Goal: Communication & Community: Answer question/provide support

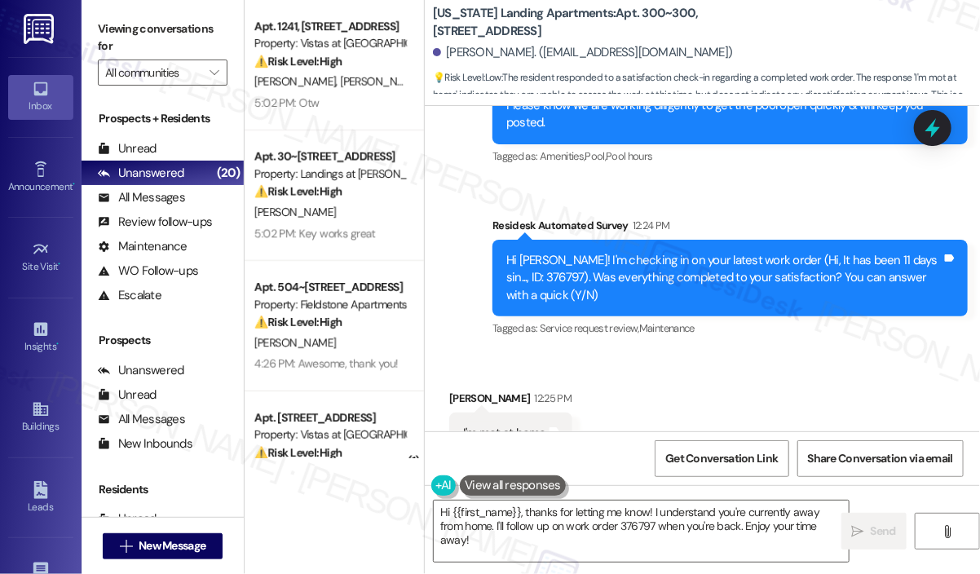
scroll to position [5147, 0]
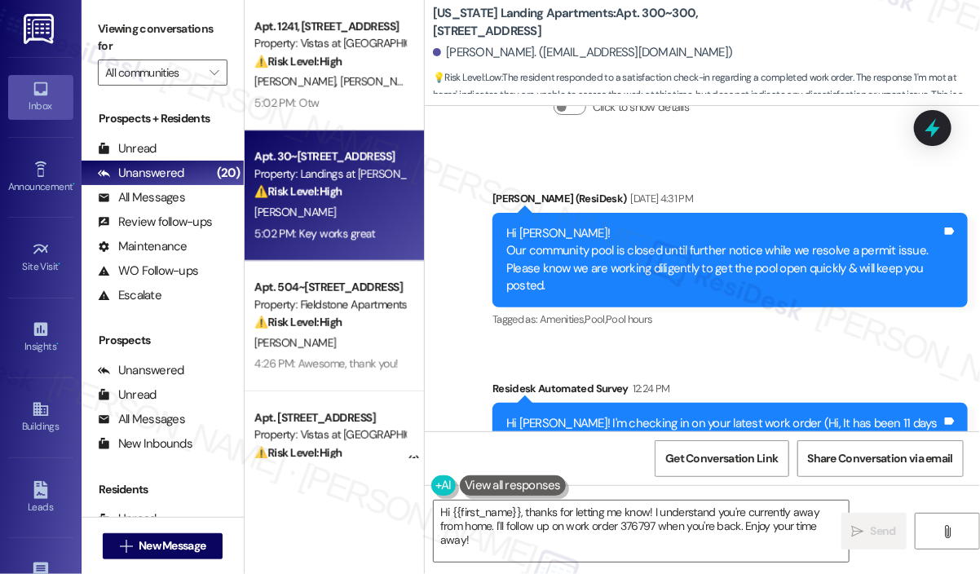
click at [380, 225] on div "5:02 PM: Key works great 5:02 PM: Key works great" at bounding box center [330, 233] width 154 height 20
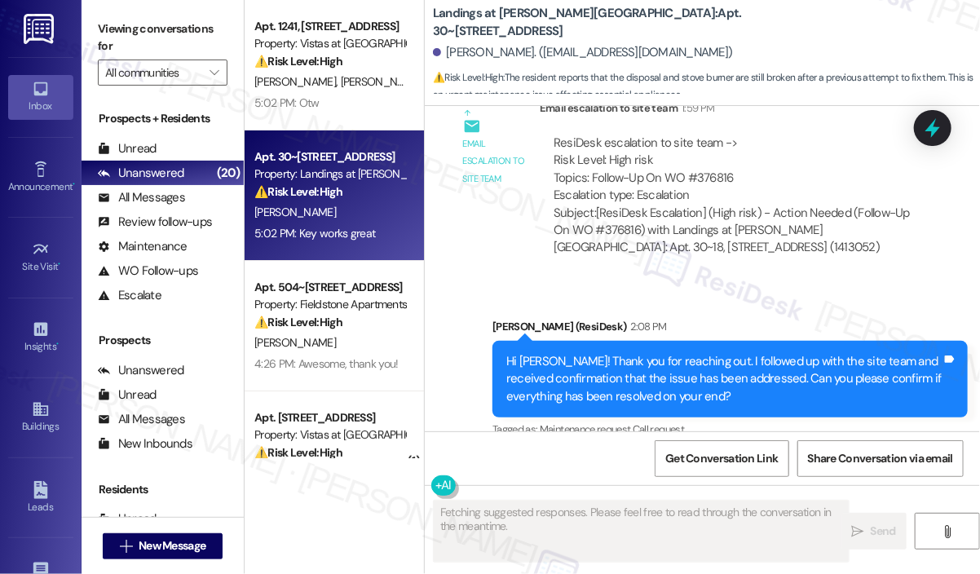
scroll to position [4759, 0]
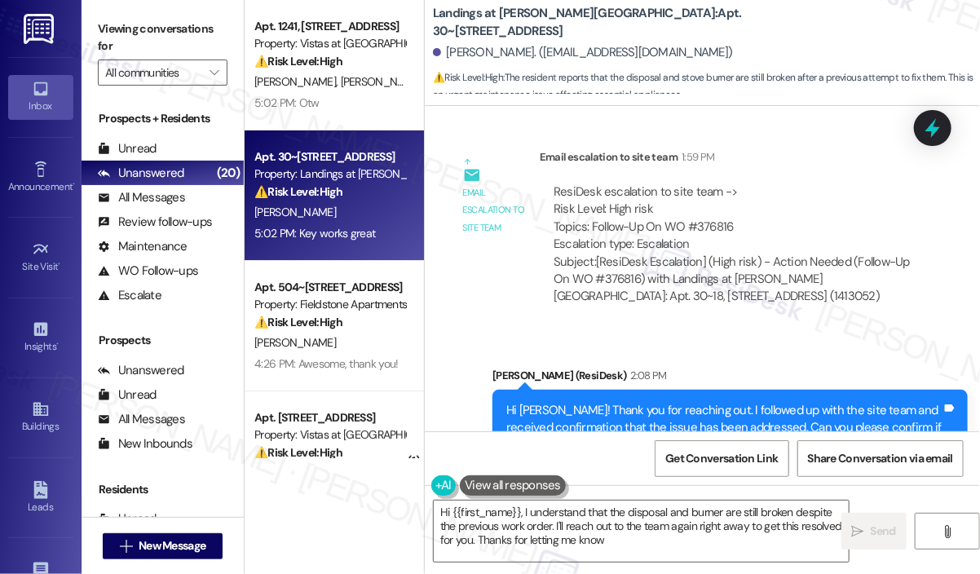
type textarea "Hi {{first_name}}, I understand that the disposal and burner are still broken d…"
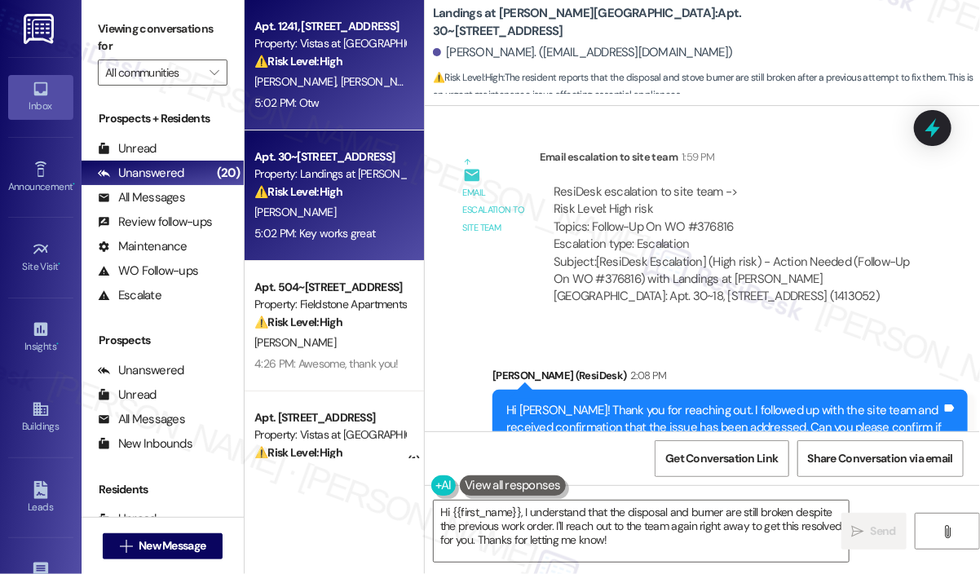
click at [255, 65] on strong "⚠️ Risk Level: High" at bounding box center [298, 61] width 88 height 15
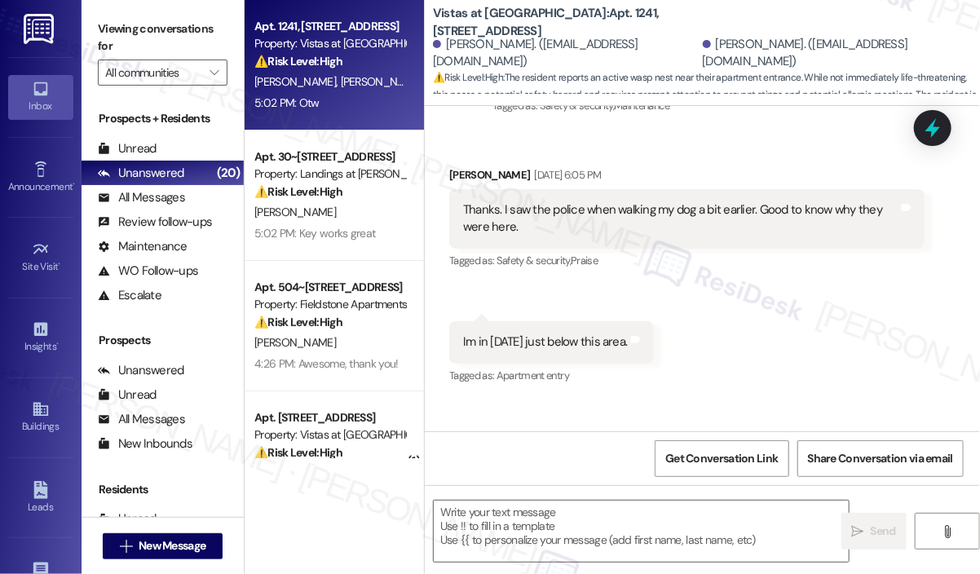
type textarea "Fetching suggested responses. Please feel free to read through the conversation…"
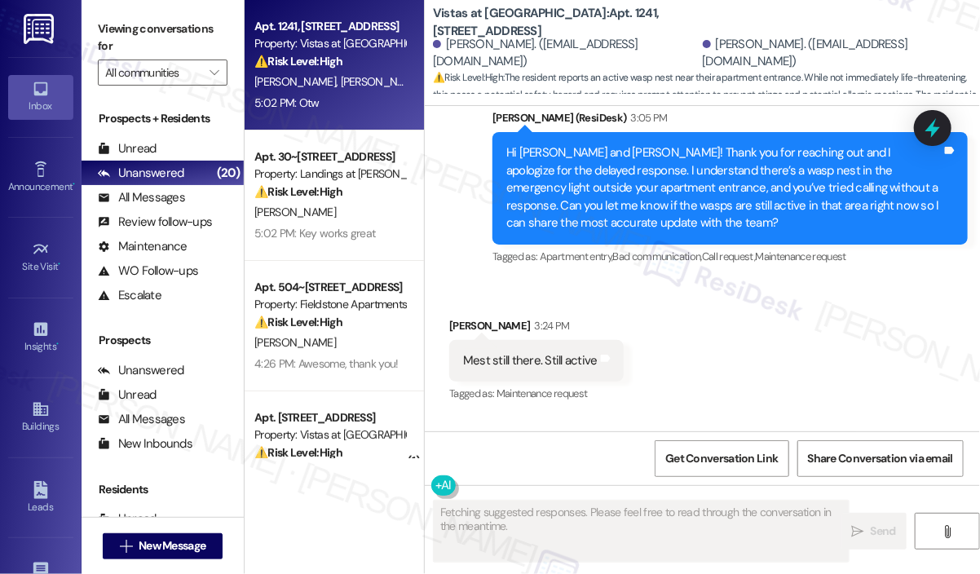
scroll to position [11185, 0]
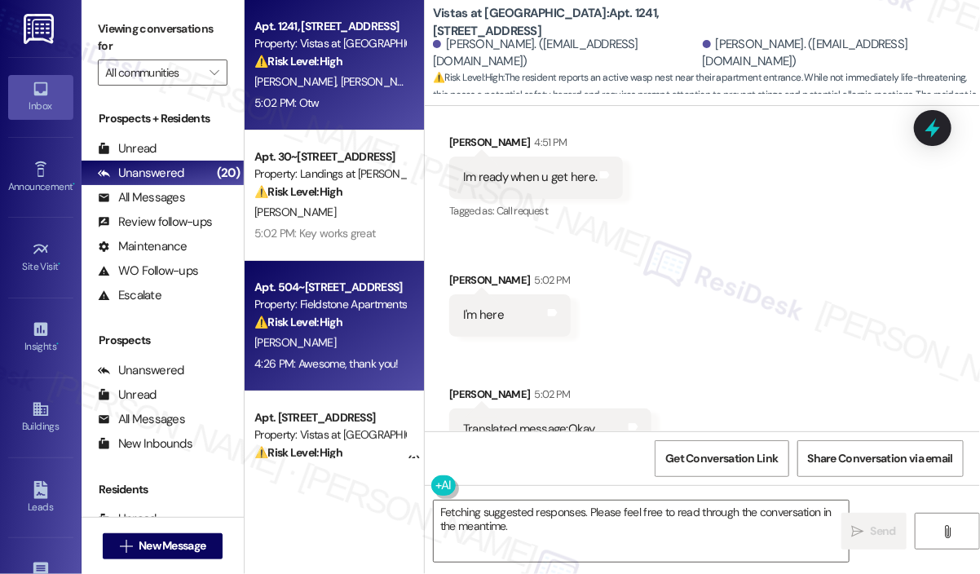
click at [291, 291] on div "Apt. 504~[STREET_ADDRESS]" at bounding box center [329, 287] width 151 height 17
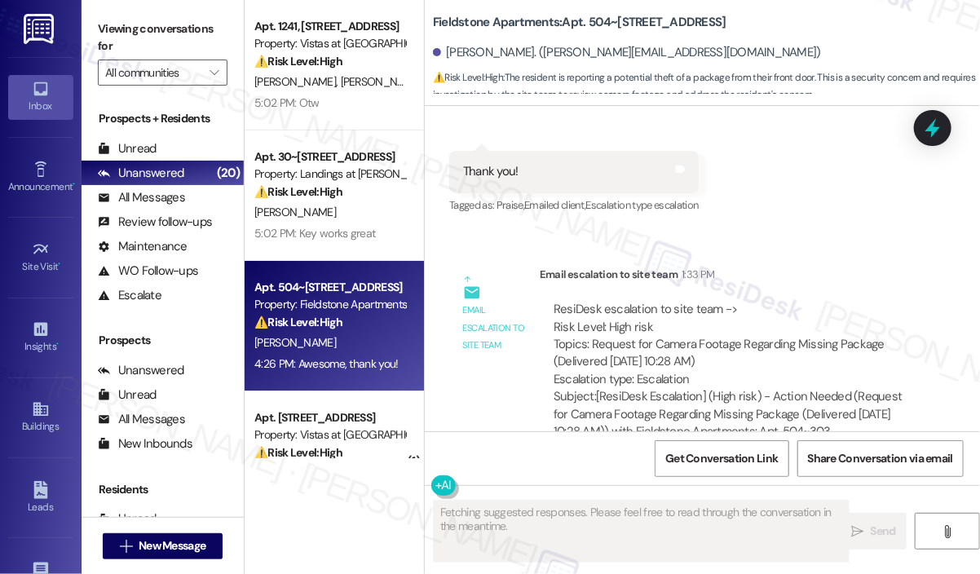
scroll to position [3520, 0]
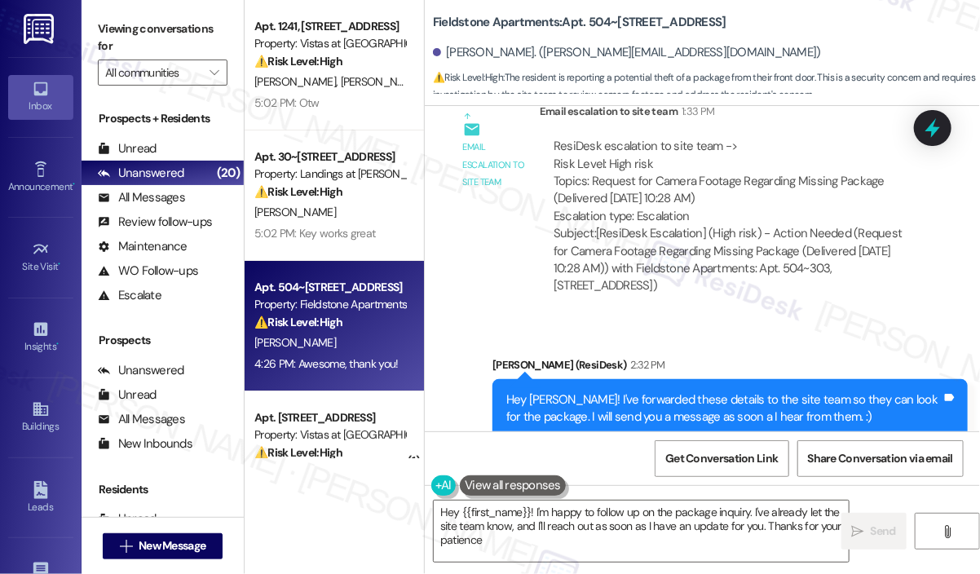
type textarea "Hey {{first_name}}! I'm happy to follow up on the package inquiry. I've already…"
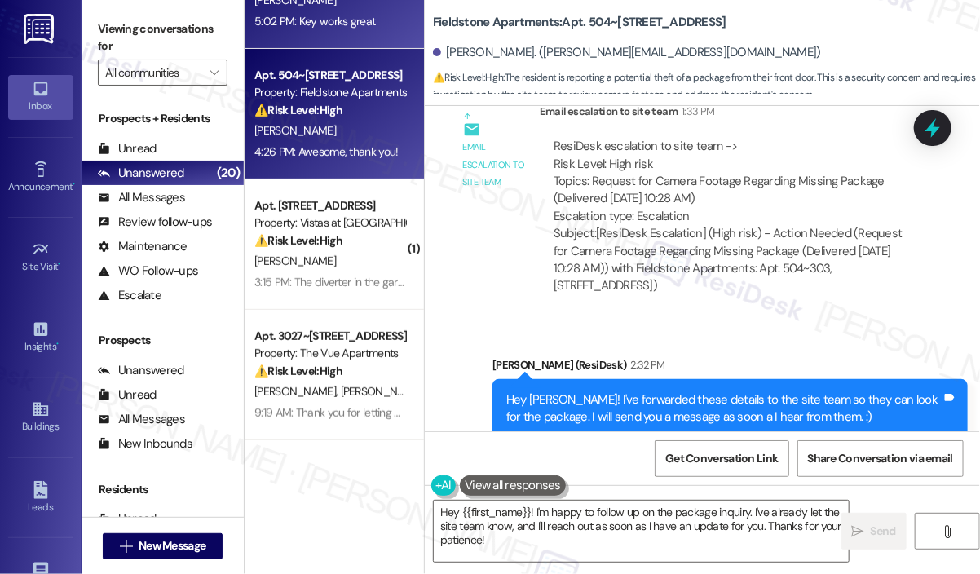
scroll to position [326, 0]
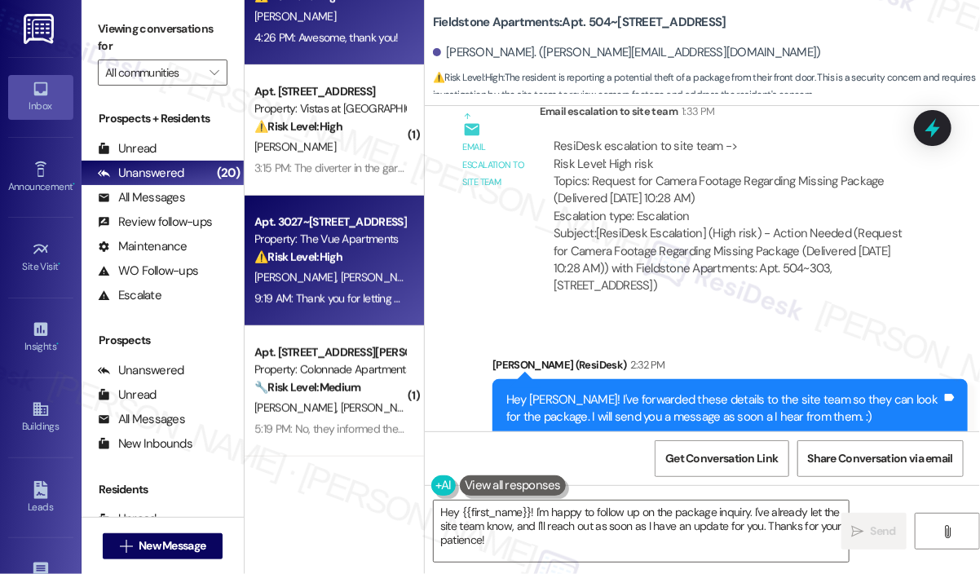
click at [342, 223] on div "Apt. 3027~[STREET_ADDRESS]" at bounding box center [329, 222] width 151 height 17
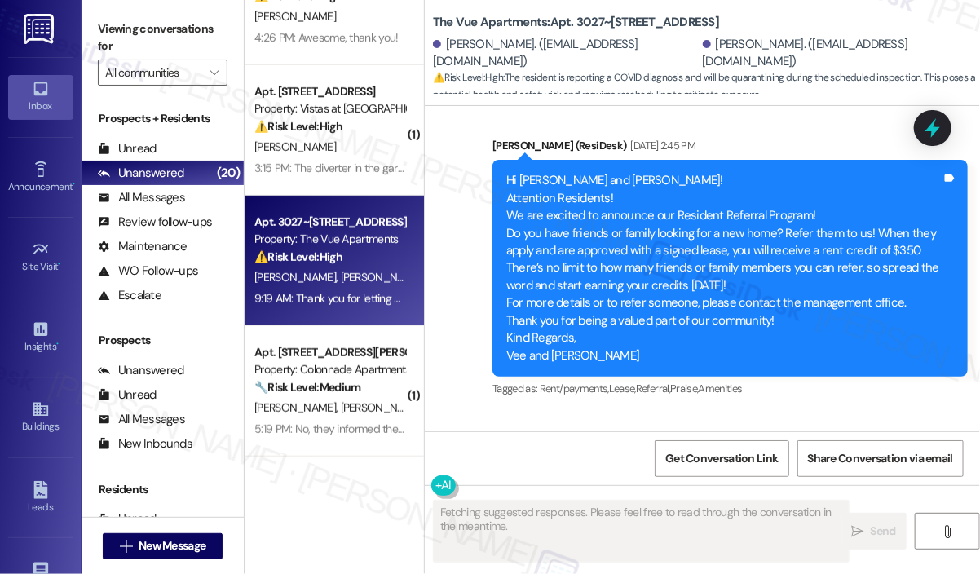
scroll to position [1002, 0]
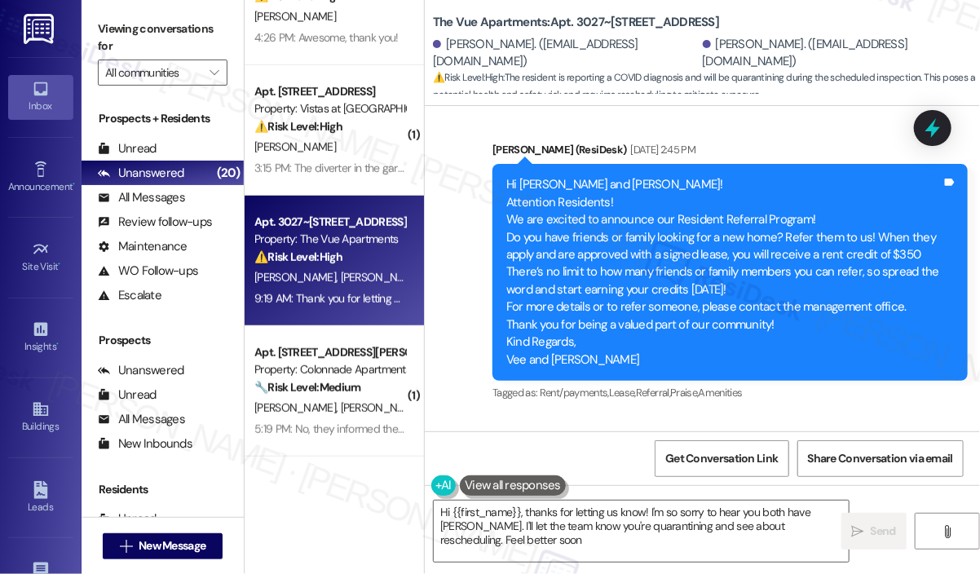
type textarea "Hi {{first_name}}, thanks for letting us know! I'm so sorry to hear you both ha…"
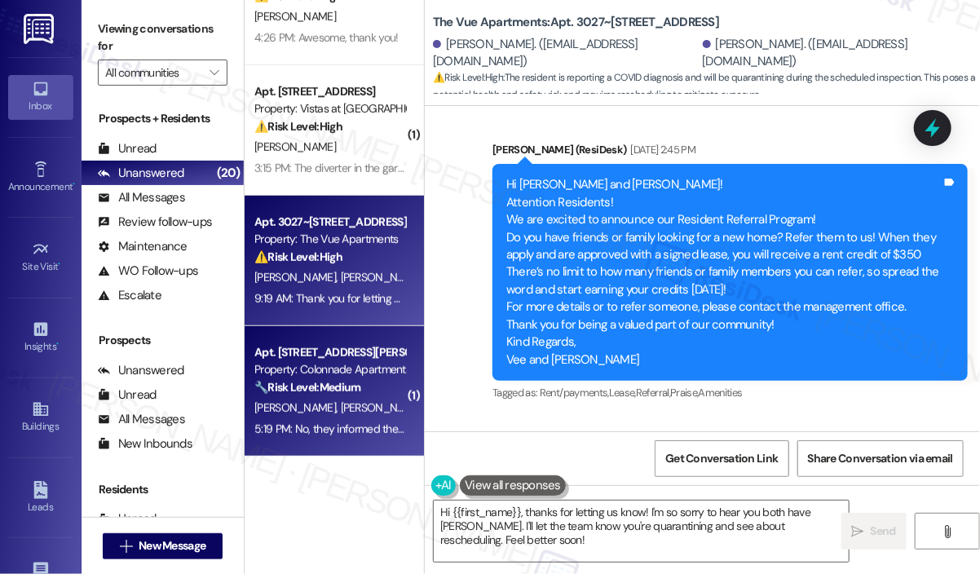
click at [311, 397] on div "Apt. [STREET_ADDRESS][PERSON_NAME] Property: Colonnade Apartments 🔧 Risk Level:…" at bounding box center [333, 391] width 179 height 130
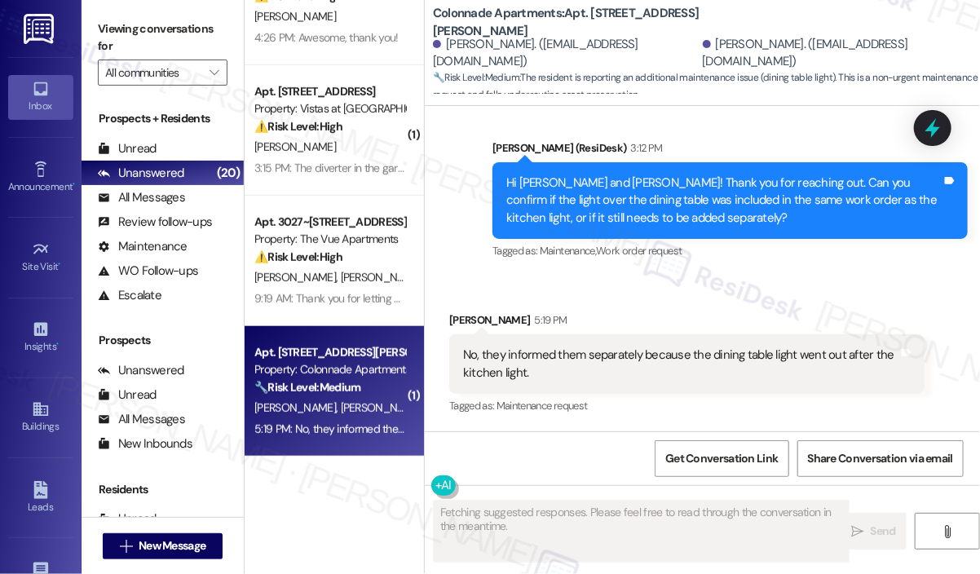
scroll to position [3097, 0]
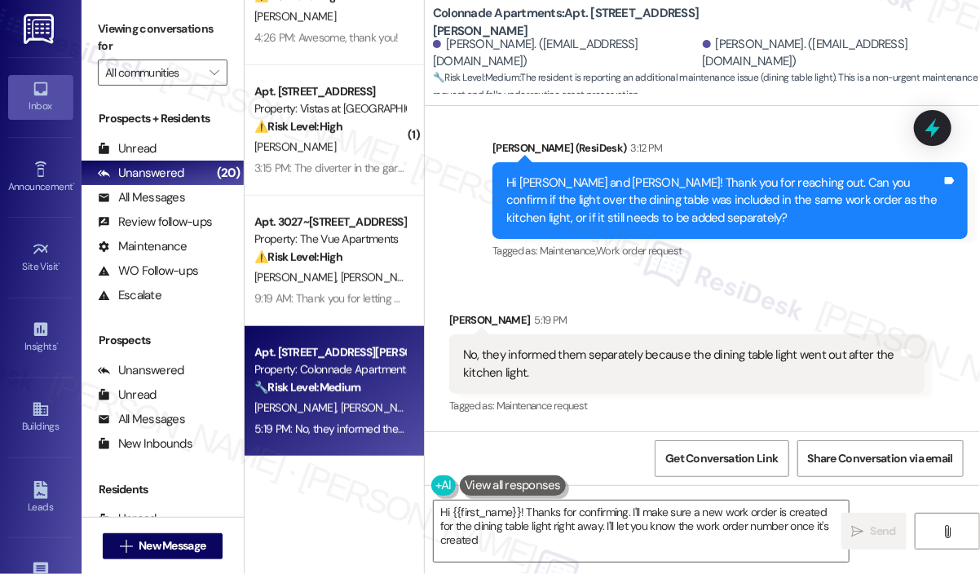
type textarea "Hi {{first_name}}! Thanks for confirming. I'll make sure a new work order is cr…"
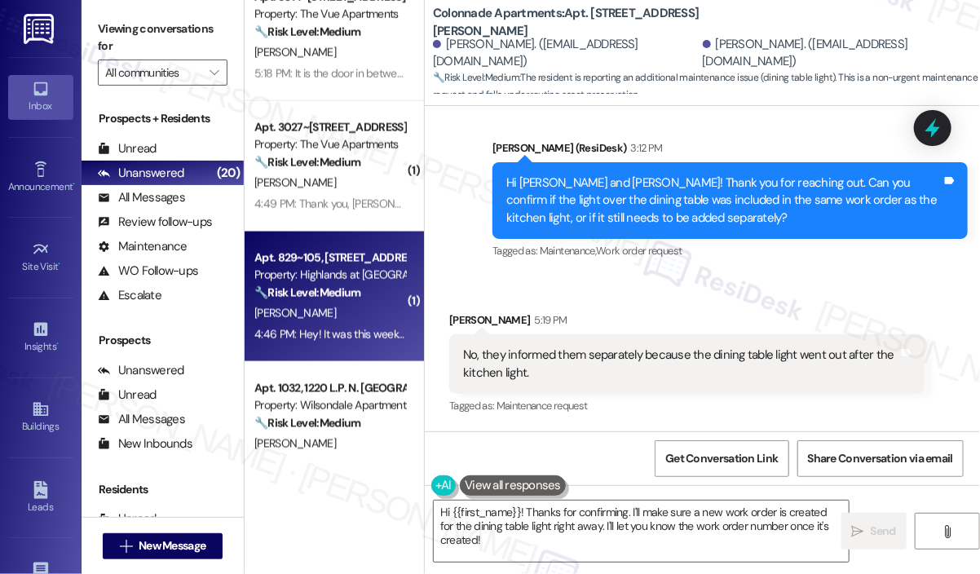
scroll to position [815, 0]
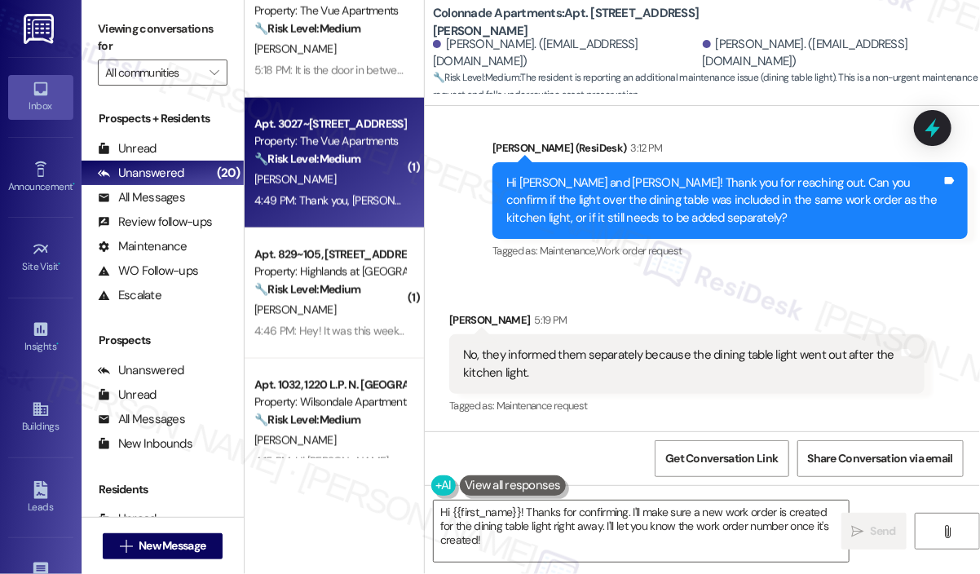
click at [363, 177] on div "[PERSON_NAME]" at bounding box center [330, 180] width 154 height 20
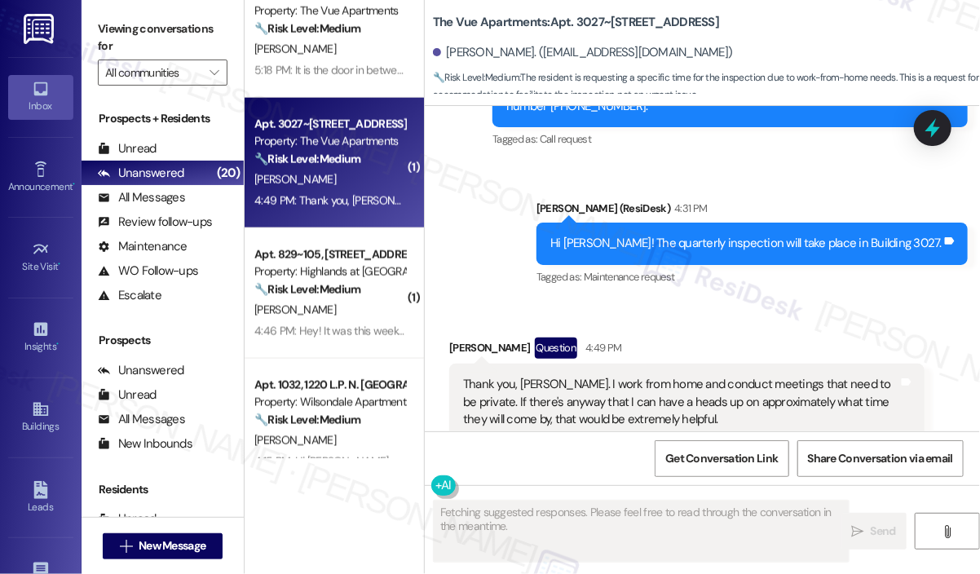
scroll to position [2810, 0]
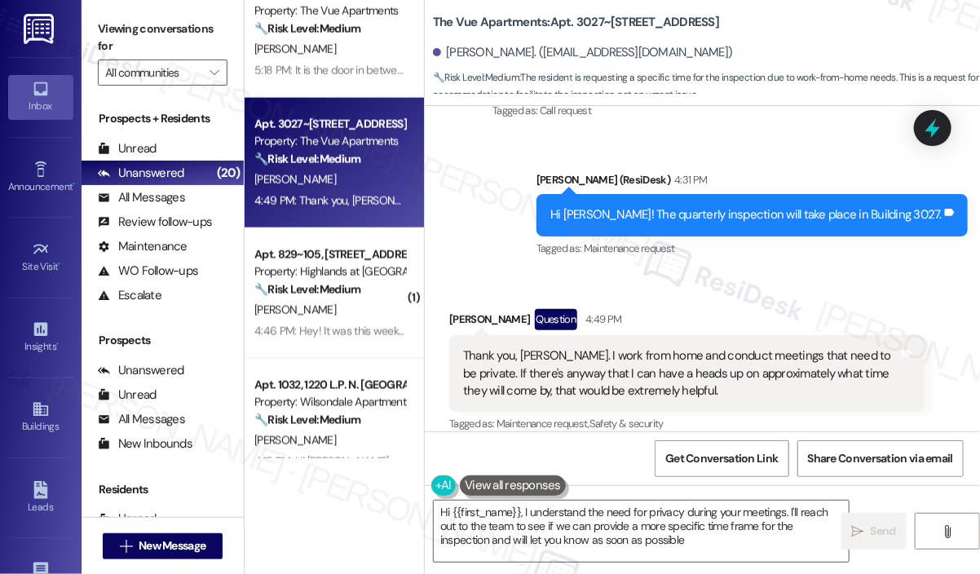
type textarea "Hi {{first_name}}, I understand the need for privacy during your meetings. I'll…"
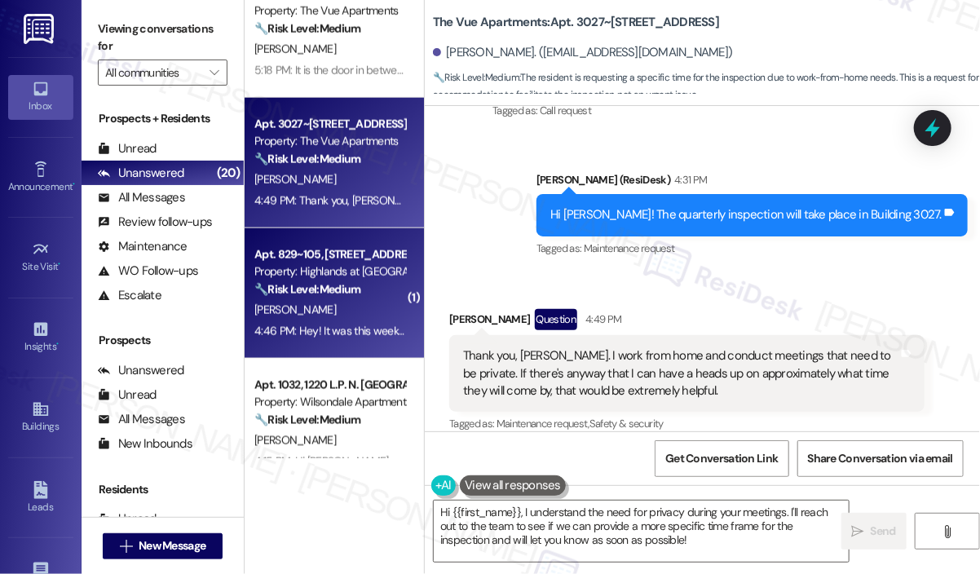
click at [303, 305] on div "[PERSON_NAME]" at bounding box center [330, 310] width 154 height 20
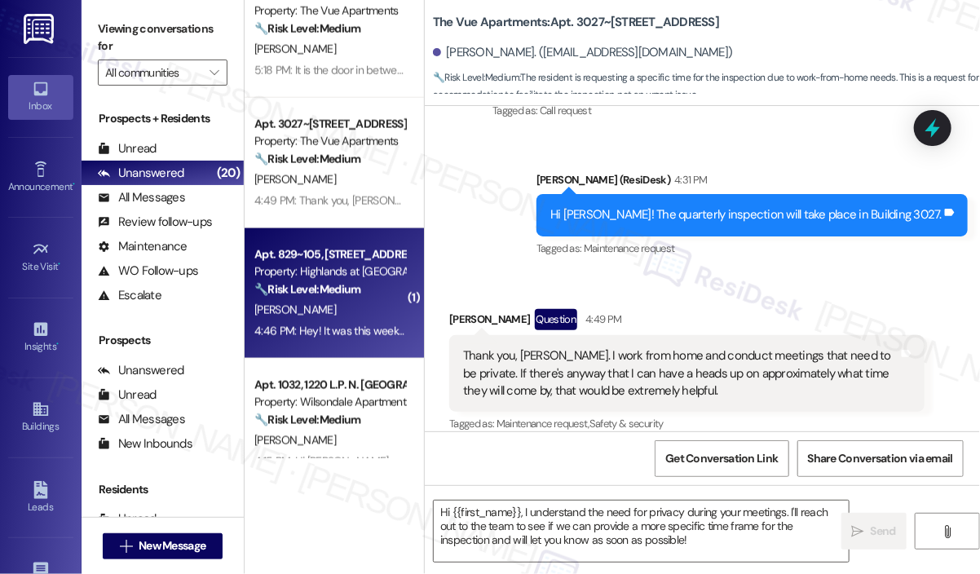
type textarea "Fetching suggested responses. Please feel free to read through the conversation…"
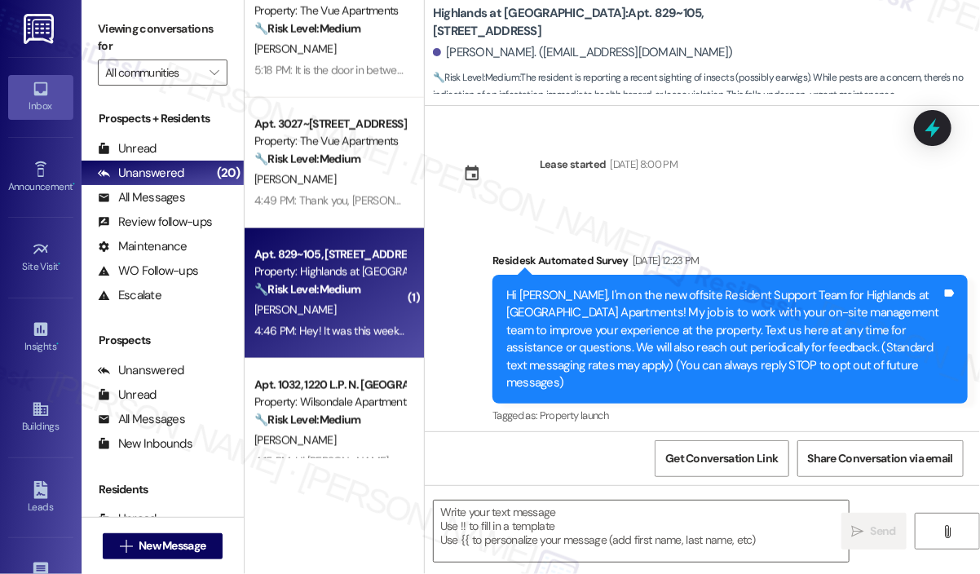
scroll to position [24659, 0]
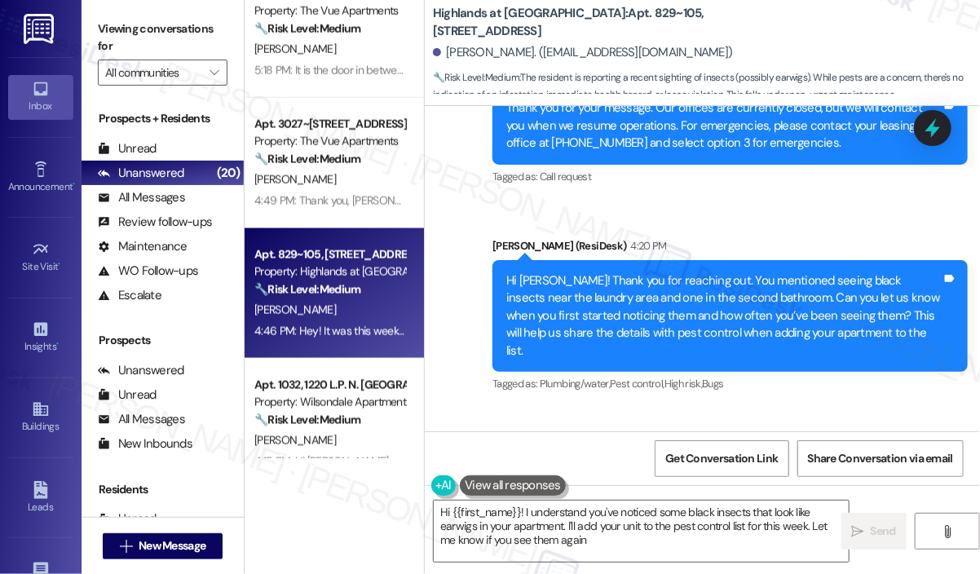
type textarea "Hi {{first_name}}! I understand you've noticed some black insects that look lik…"
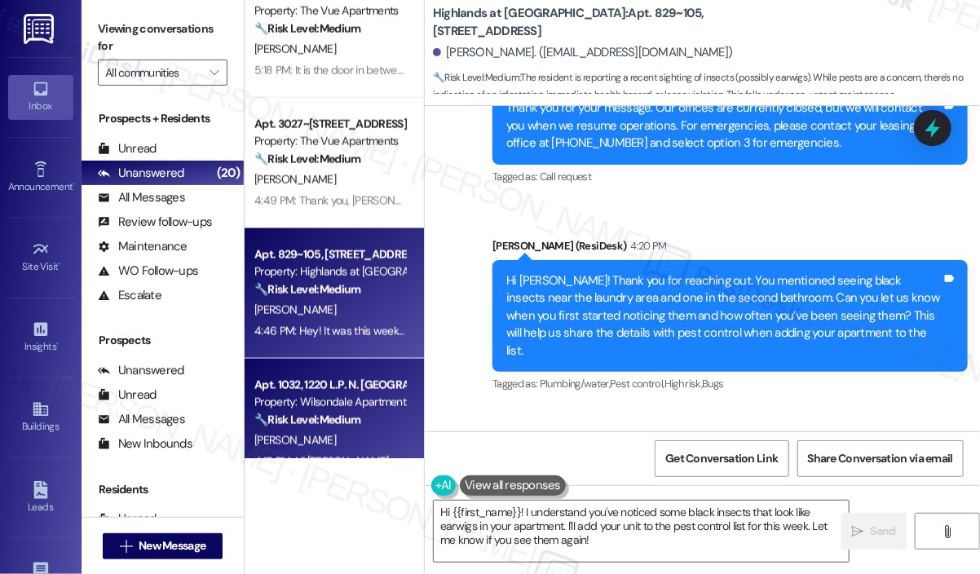
click at [324, 404] on div "Property: Wilsondale Apartments" at bounding box center [329, 402] width 151 height 17
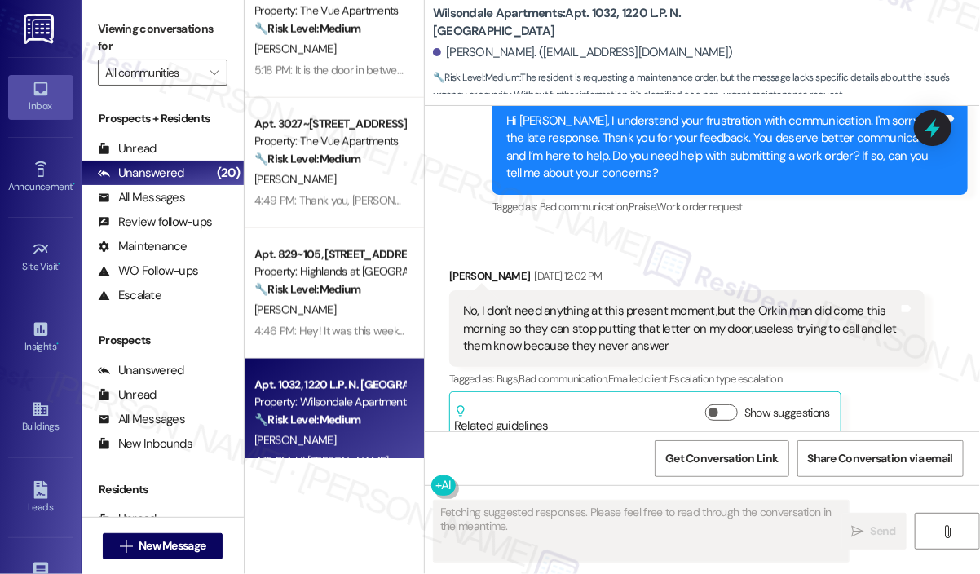
scroll to position [12276, 0]
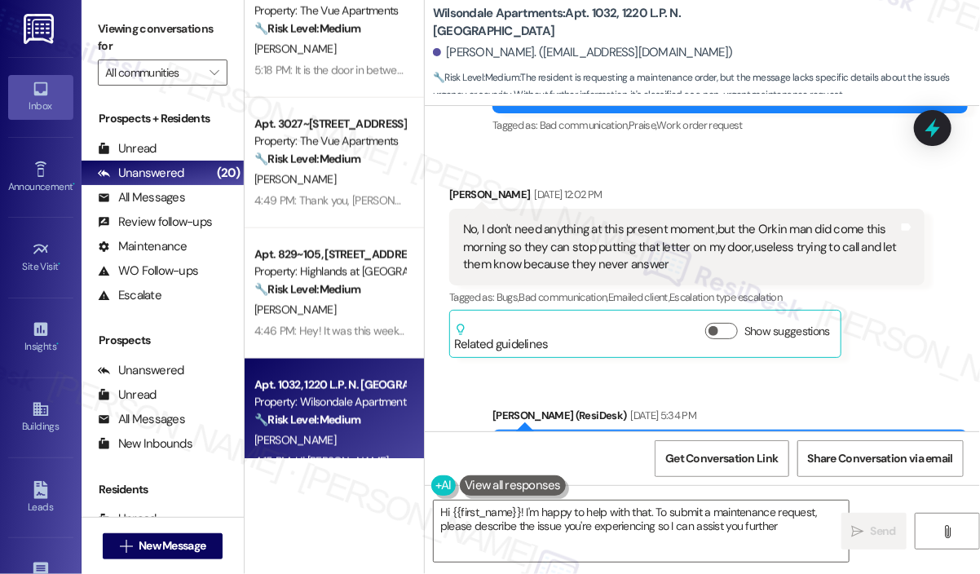
type textarea "Hi {{first_name}}! I'm happy to help with that. To submit a maintenance request…"
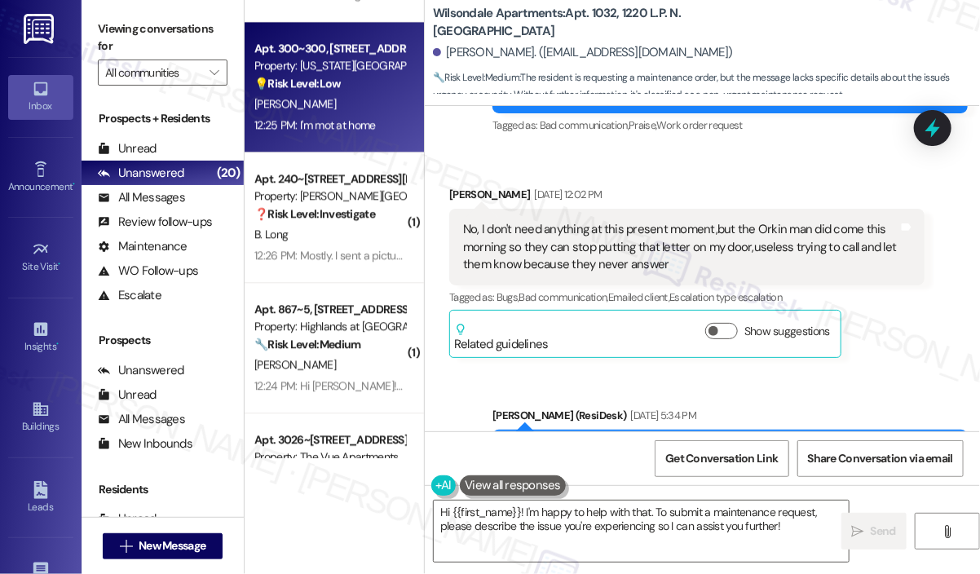
scroll to position [1630, 0]
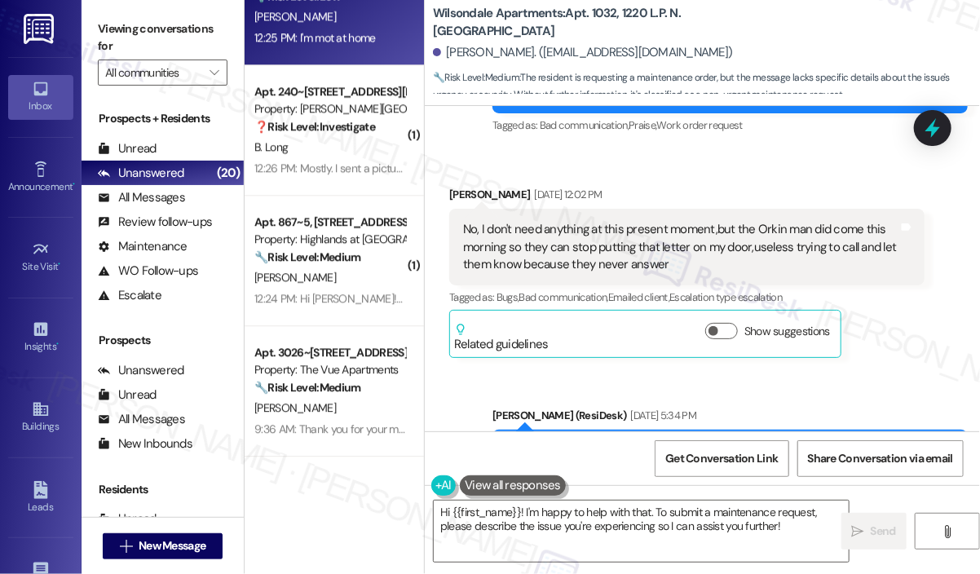
click at [355, 306] on div "12:24 PM: Hi [PERSON_NAME]! I'm checking in on your latest work order (Breaker …" at bounding box center [330, 298] width 154 height 20
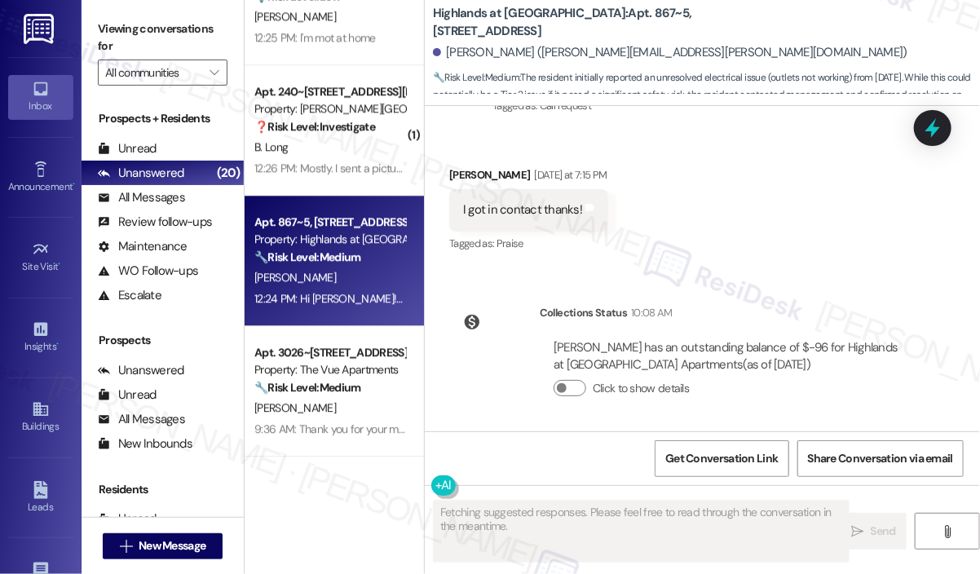
scroll to position [28001, 0]
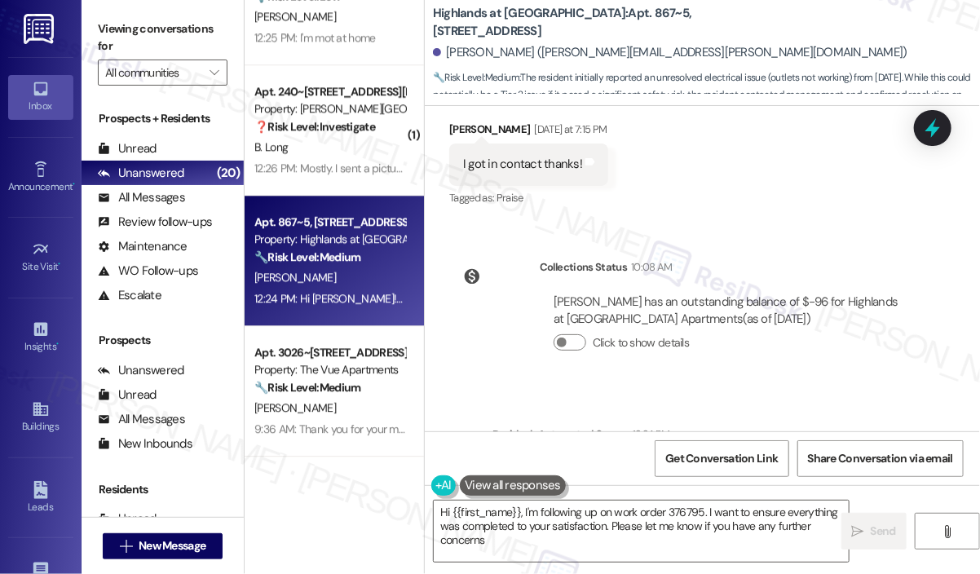
type textarea "Hi {{first_name}}, I'm following up on work order 376795. I want to ensure ever…"
